Goal: Find contact information: Find contact information

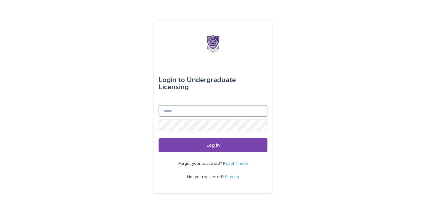
click at [191, 108] on input "Email" at bounding box center [213, 111] width 109 height 12
type input "**********"
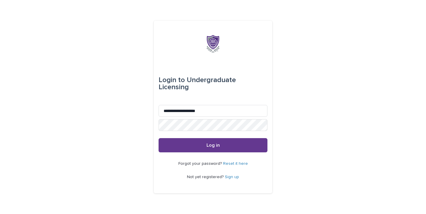
click at [212, 145] on button "Log in" at bounding box center [213, 145] width 109 height 14
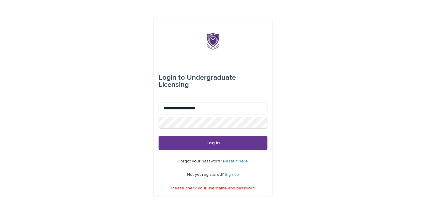
click at [226, 139] on button "Log in" at bounding box center [213, 143] width 109 height 14
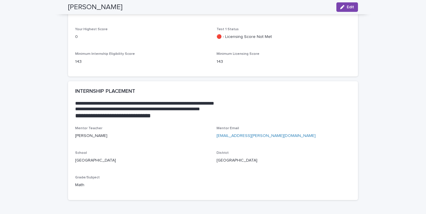
scroll to position [424, 0]
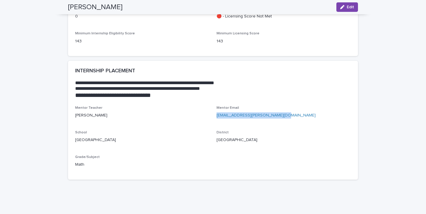
drag, startPoint x: 214, startPoint y: 114, endPoint x: 285, endPoint y: 118, distance: 71.1
click at [286, 118] on div "Mentor Teacher Myers, Alyssa Mentor Email Alyssa.Myers@viloniaschools.org Schoo…" at bounding box center [213, 139] width 276 height 67
copy link "Alyssa.Myers@viloniaschools.org"
click at [246, 120] on div "Mentor Email Alyssa.Myers@viloniaschools.org" at bounding box center [284, 114] width 134 height 17
